Goal: Information Seeking & Learning: Check status

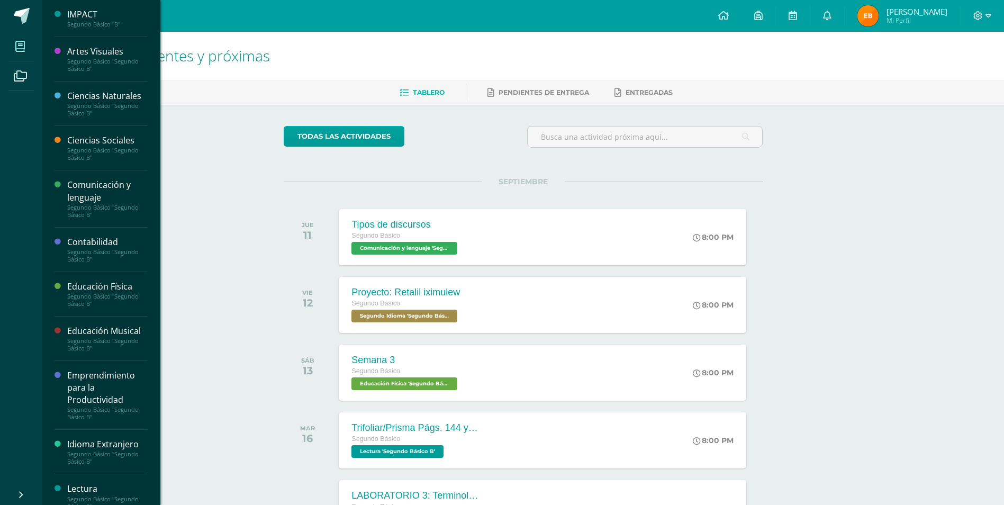
click at [21, 47] on icon at bounding box center [20, 46] width 10 height 11
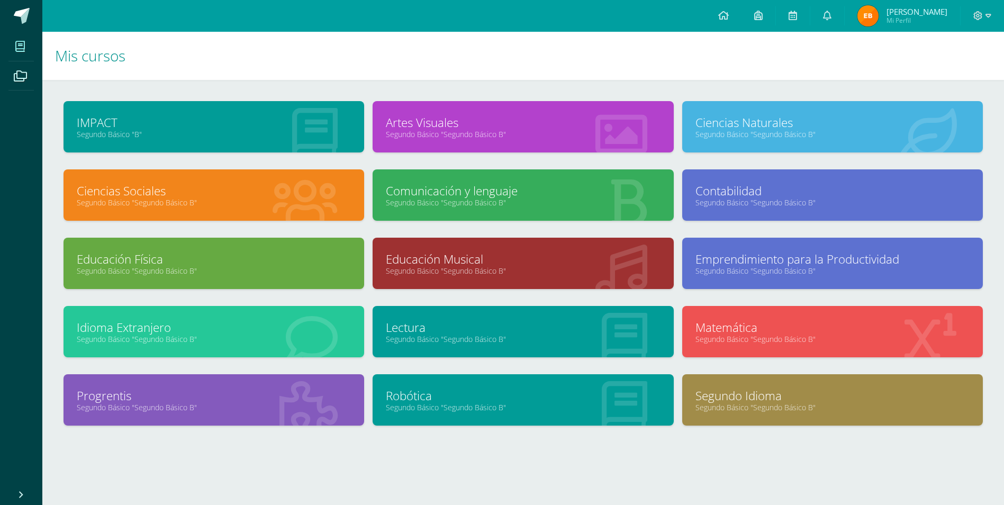
click at [523, 134] on link "Segundo Básico "Segundo Básico B"" at bounding box center [523, 134] width 274 height 10
drag, startPoint x: 523, startPoint y: 134, endPoint x: 903, endPoint y: 25, distance: 395.2
click at [903, 25] on span "[PERSON_NAME] Mi Perfil" at bounding box center [902, 15] width 94 height 21
click at [875, 11] on img at bounding box center [867, 15] width 21 height 21
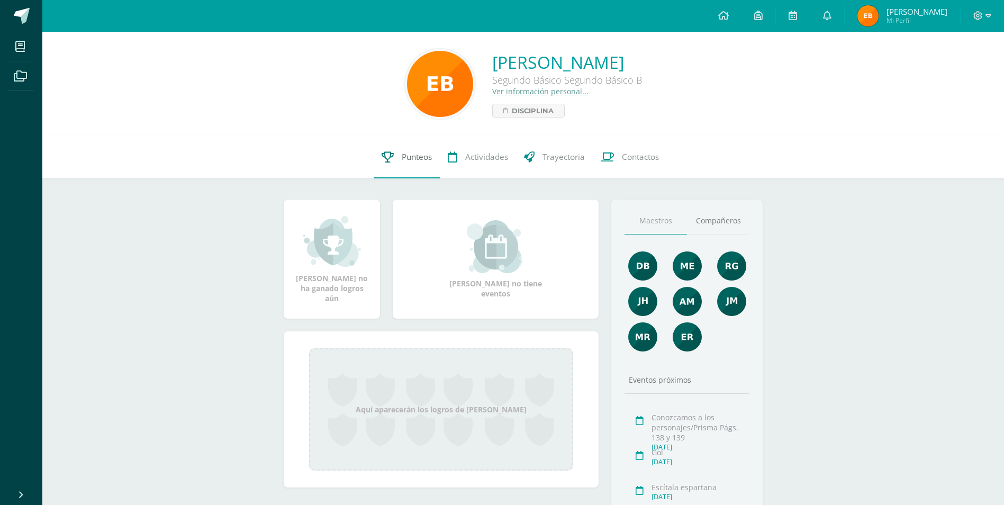
click at [427, 154] on span "Punteos" at bounding box center [417, 156] width 30 height 11
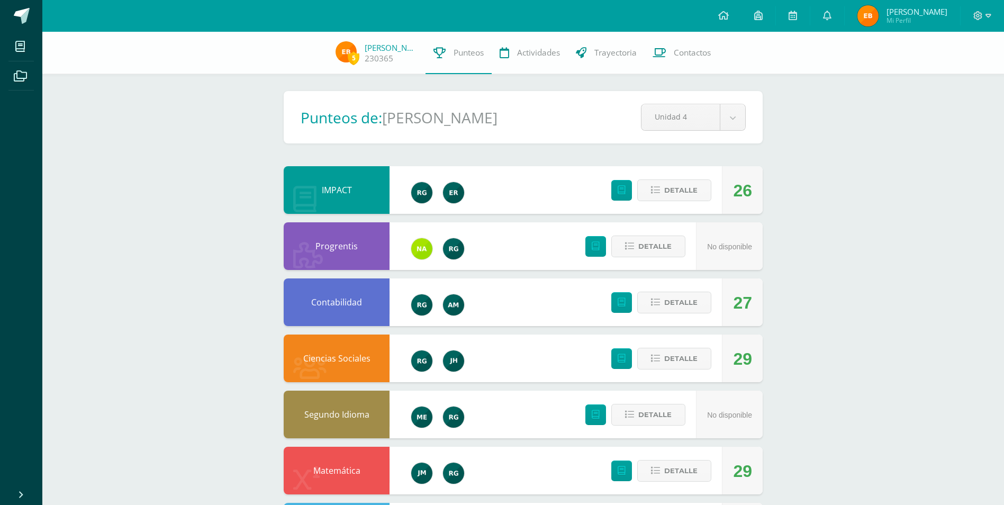
scroll to position [317, 0]
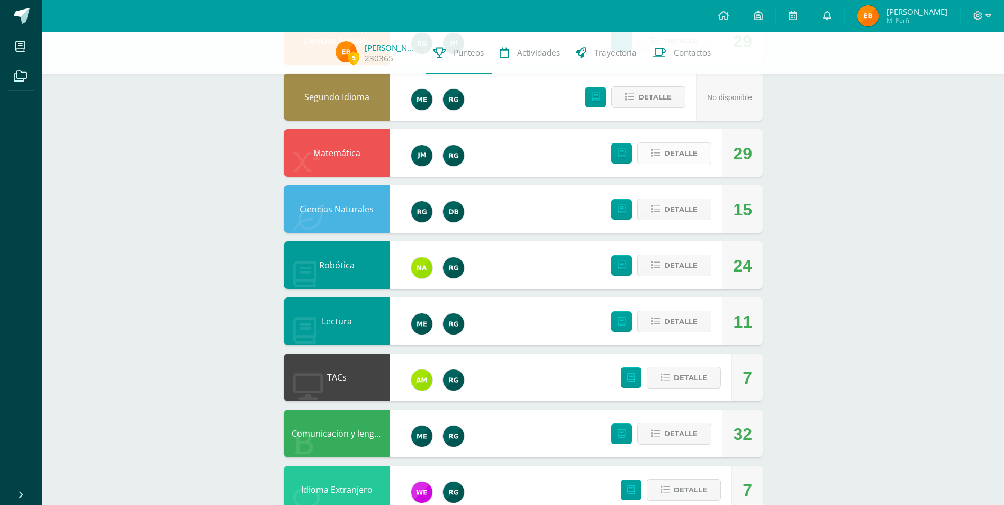
click at [682, 160] on span "Detalle" at bounding box center [680, 153] width 33 height 20
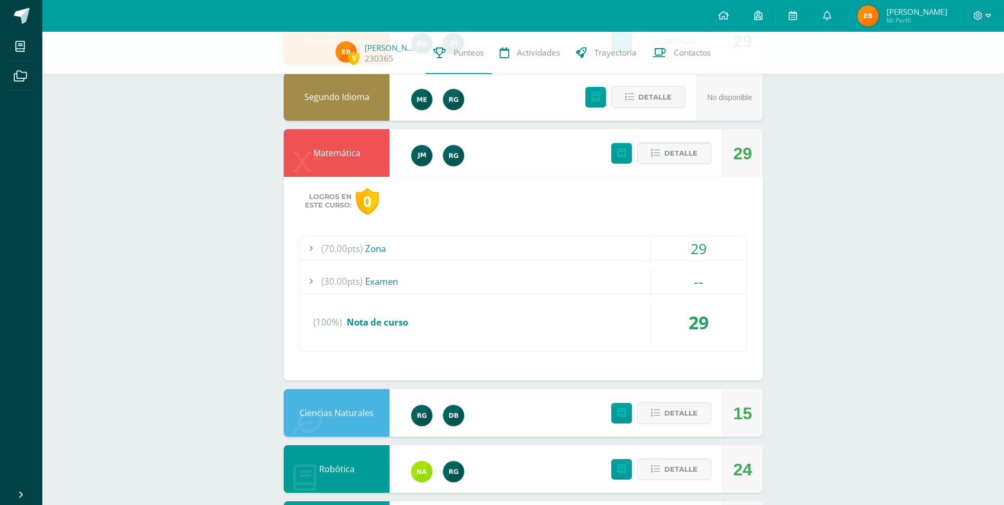
click at [586, 242] on div "(70.00pts) Zona" at bounding box center [523, 249] width 446 height 24
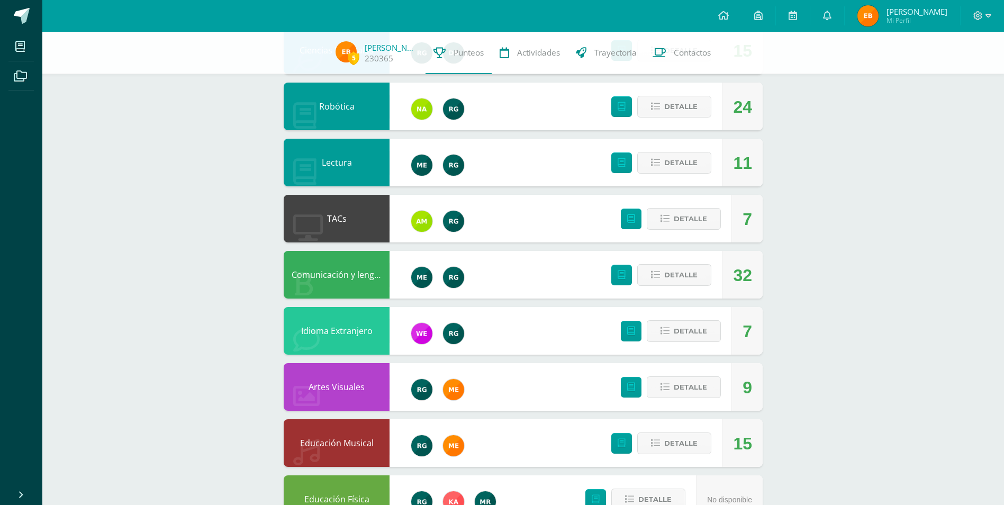
scroll to position [952, 0]
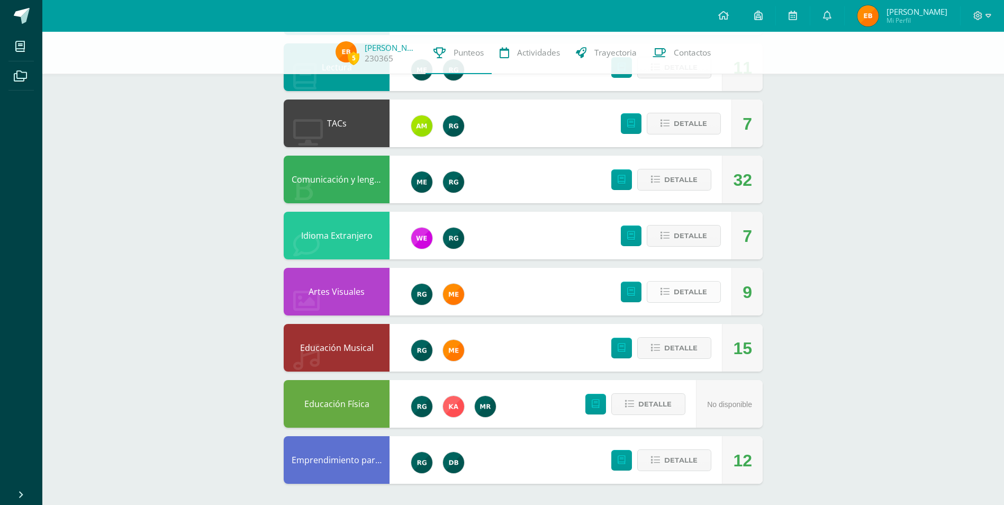
click at [687, 293] on span "Detalle" at bounding box center [690, 292] width 33 height 20
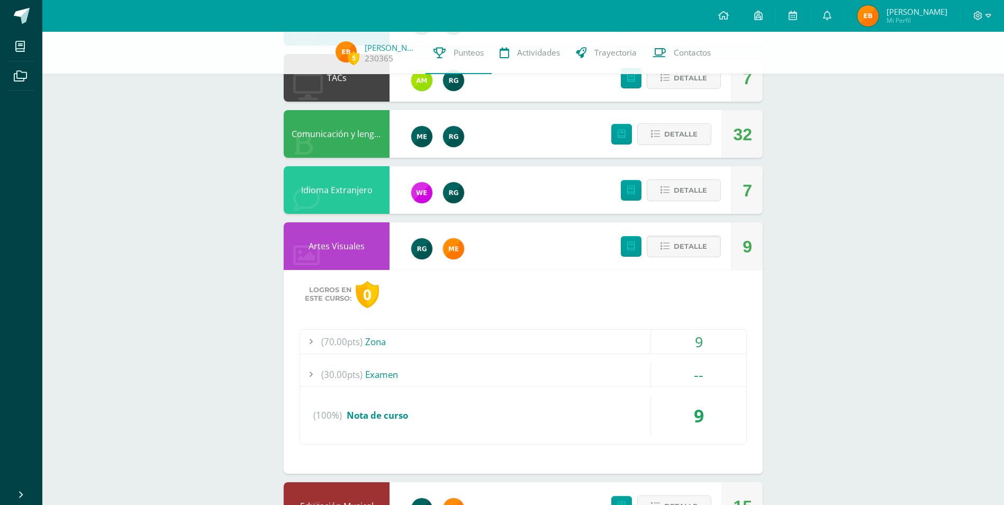
scroll to position [1058, 0]
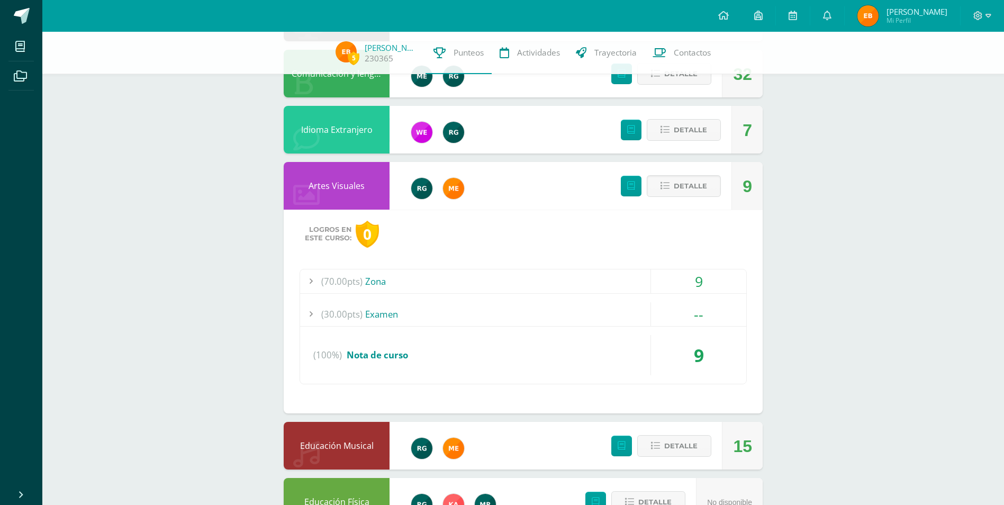
drag, startPoint x: 485, startPoint y: 330, endPoint x: 486, endPoint y: 324, distance: 5.8
click at [485, 329] on div "(70.00pts) Zona 9 (10.0pts) Monólogo (10.0pts) Texto monólogo" at bounding box center [522, 326] width 447 height 115
click at [511, 278] on div "(70.00pts) Zona" at bounding box center [523, 281] width 446 height 24
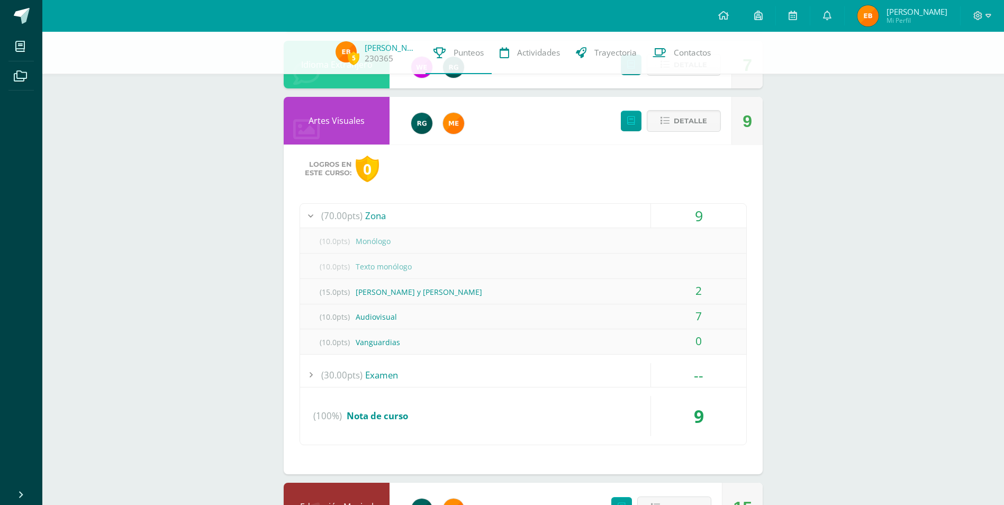
scroll to position [880, 0]
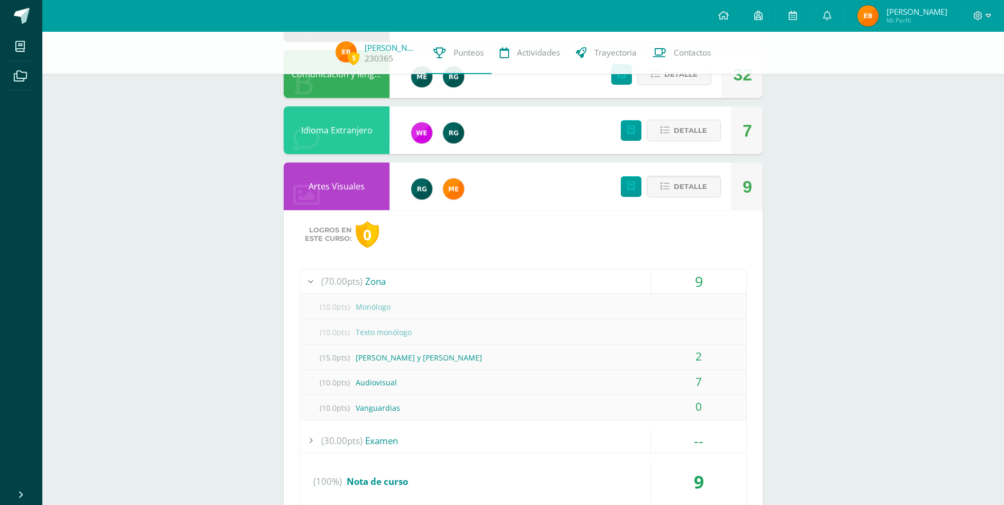
click at [456, 355] on div "(15.0pts) Romeo y Julieta" at bounding box center [523, 358] width 446 height 24
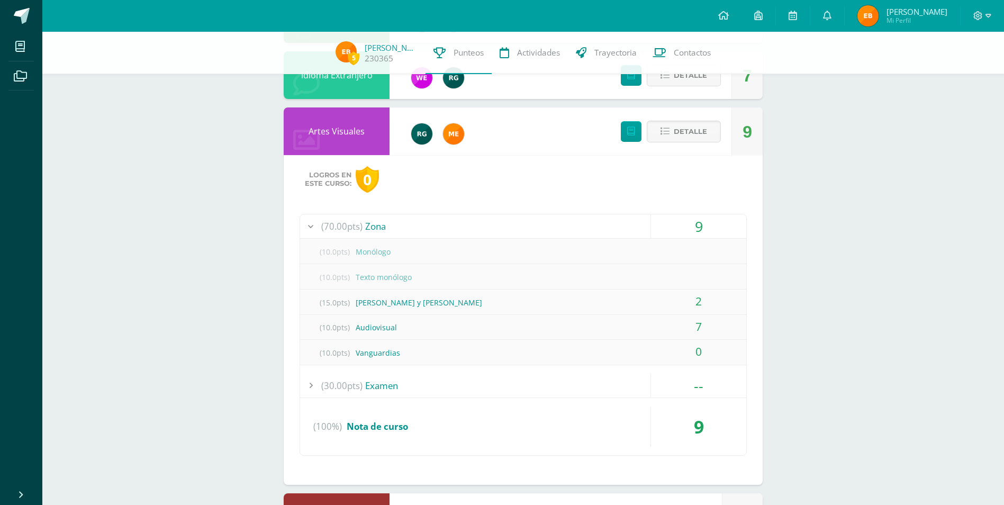
scroll to position [986, 0]
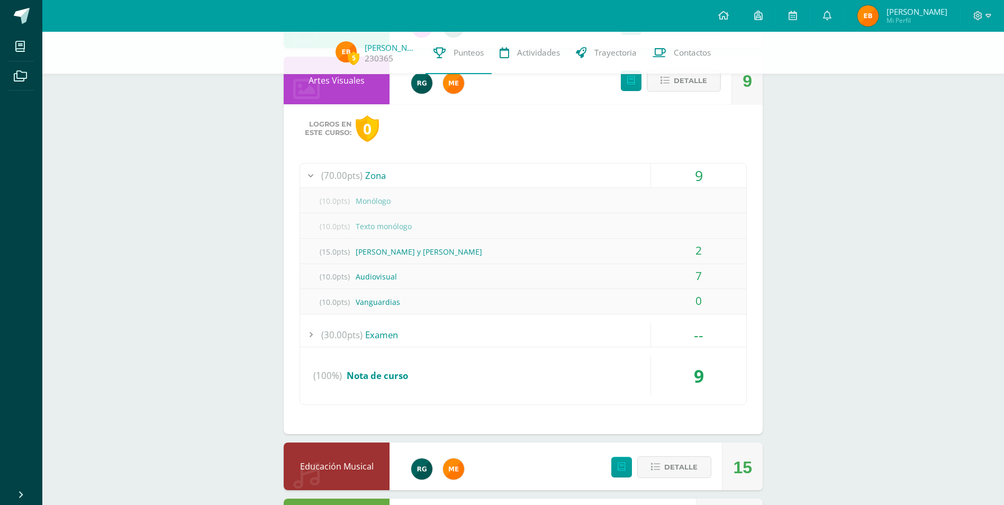
click at [494, 307] on div "(10.0pts) Vanguardias" at bounding box center [523, 302] width 446 height 24
click at [483, 294] on div "(10.0pts) Vanguardias" at bounding box center [523, 302] width 446 height 24
click at [478, 301] on div "(10.0pts) Vanguardias" at bounding box center [523, 302] width 446 height 24
click at [399, 314] on div "(10.0pts) Monólogo (10.0pts) Texto monólogo (15.0pts) Romeo y Julieta" at bounding box center [523, 251] width 446 height 126
click at [368, 300] on div "(10.0pts) Vanguardias" at bounding box center [523, 302] width 446 height 24
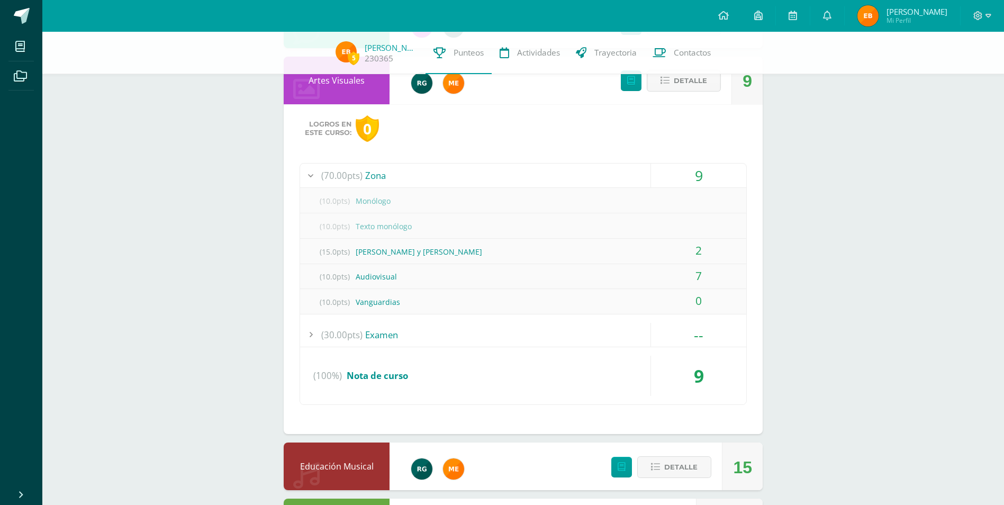
drag, startPoint x: 371, startPoint y: 298, endPoint x: 421, endPoint y: 303, distance: 50.0
click at [421, 303] on div "(10.0pts) Vanguardias" at bounding box center [523, 302] width 446 height 24
click at [420, 303] on div "(10.0pts) Vanguardias" at bounding box center [523, 302] width 446 height 24
drag, startPoint x: 420, startPoint y: 303, endPoint x: 437, endPoint y: 342, distance: 43.1
click at [436, 343] on div "(30.00pts) Examen" at bounding box center [523, 335] width 446 height 24
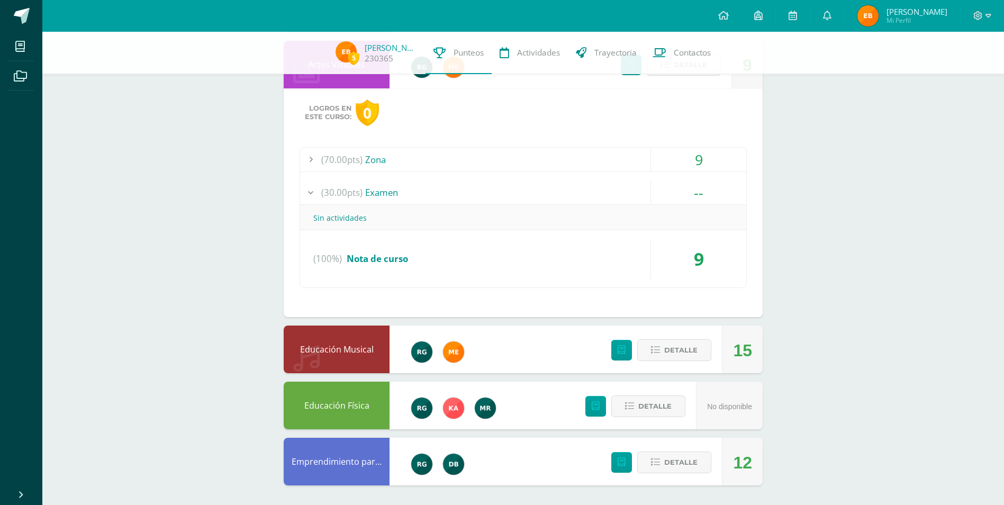
scroll to position [1004, 0]
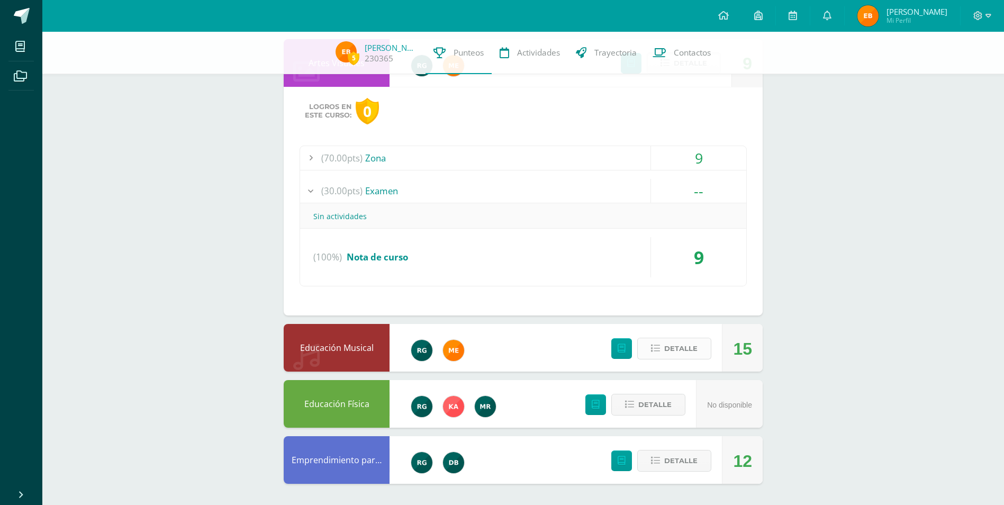
click at [678, 358] on span "Detalle" at bounding box center [680, 349] width 33 height 20
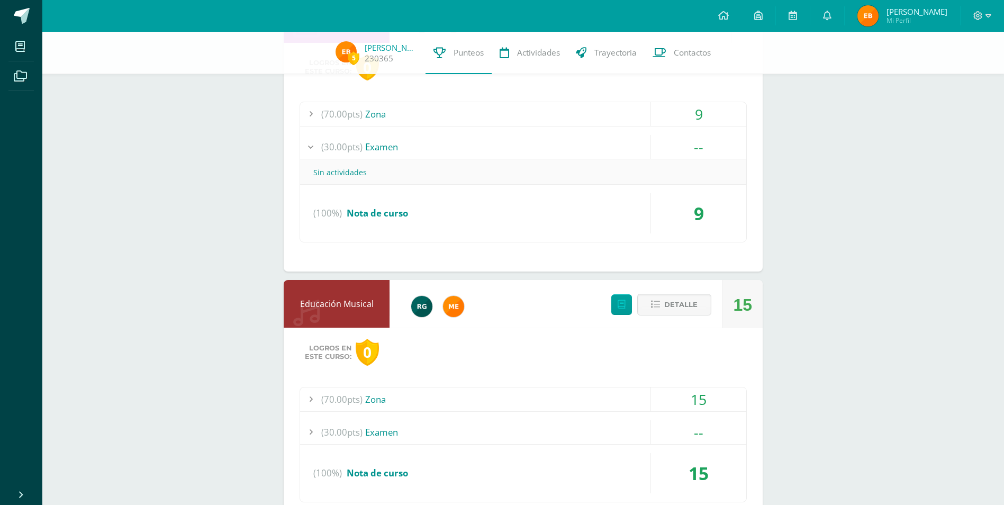
scroll to position [1163, 0]
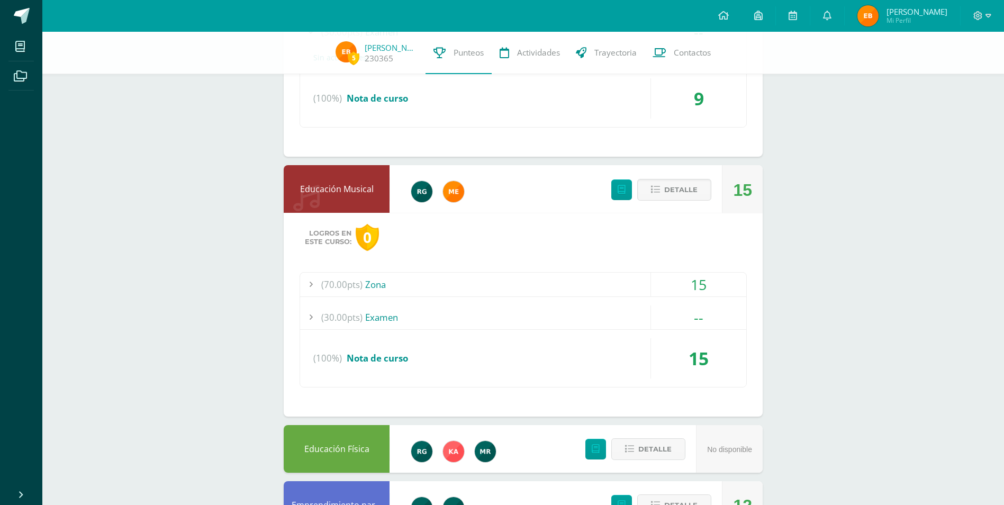
click at [506, 284] on div "(70.00pts) Zona" at bounding box center [523, 285] width 446 height 24
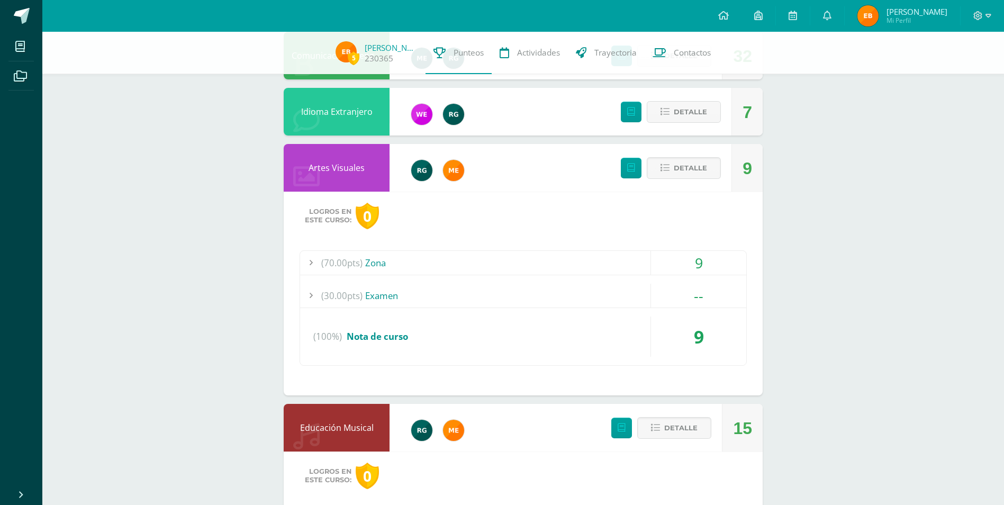
scroll to position [885, 0]
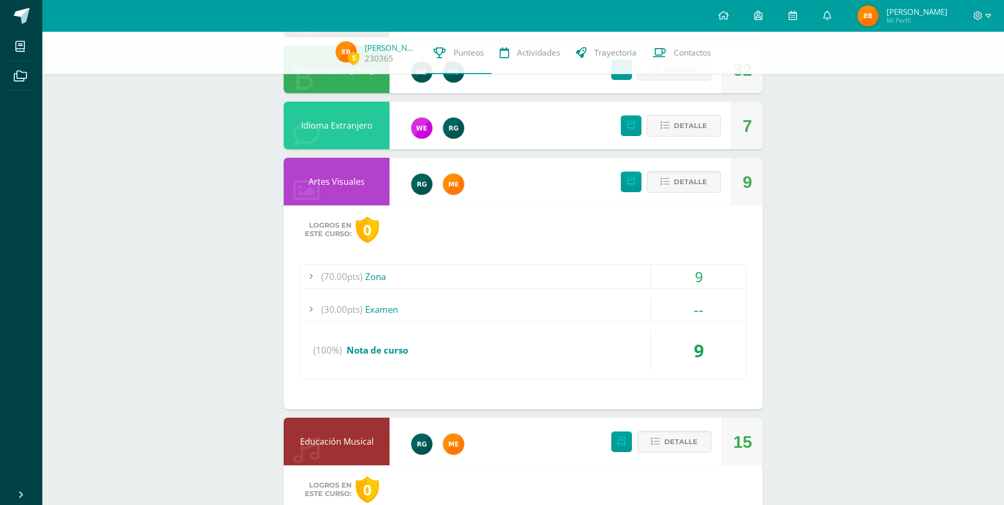
click at [485, 188] on div at bounding box center [437, 181] width 95 height 42
click at [544, 274] on div "(70.00pts) Zona" at bounding box center [523, 277] width 446 height 24
